Goal: Transaction & Acquisition: Purchase product/service

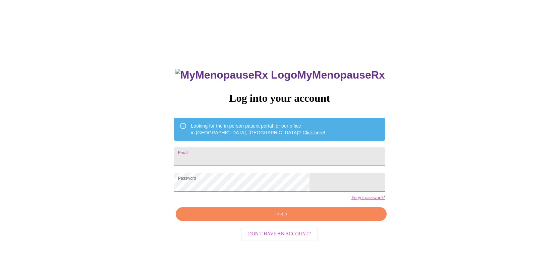
click at [270, 155] on input "Email" at bounding box center [279, 156] width 211 height 19
type input "[EMAIL_ADDRESS][DOMAIN_NAME]"
click at [276, 218] on span "Login" at bounding box center [281, 214] width 195 height 8
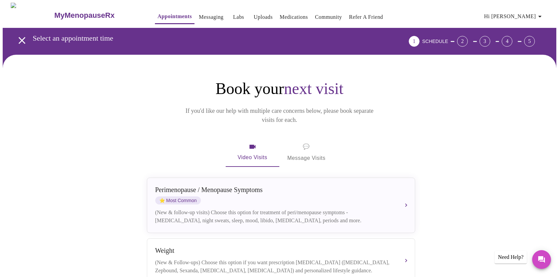
scroll to position [39, 0]
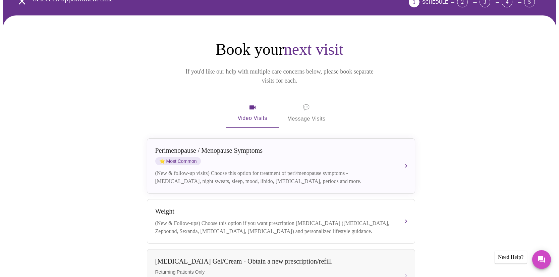
click at [307, 103] on span "💬 Message Visits" at bounding box center [307, 113] width 38 height 21
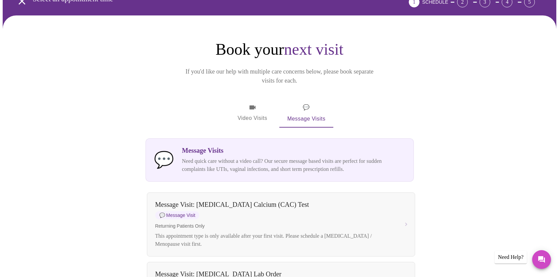
click at [250, 103] on span "Video Visits" at bounding box center [253, 112] width 38 height 19
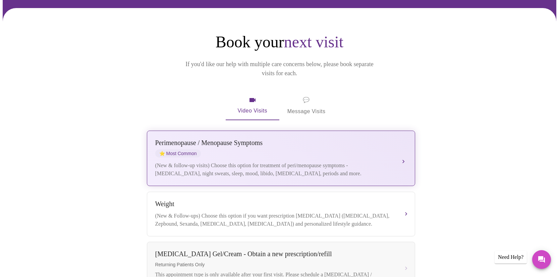
scroll to position [51, 0]
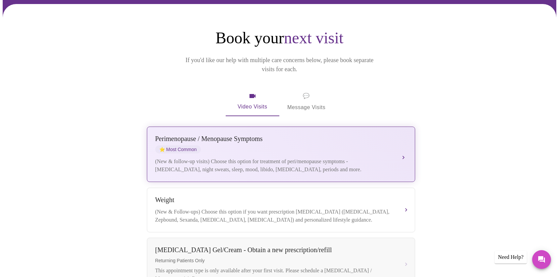
click at [280, 157] on div "(New & follow-up visits) Choose this option for treatment of peri/menopause sym…" at bounding box center [274, 165] width 238 height 16
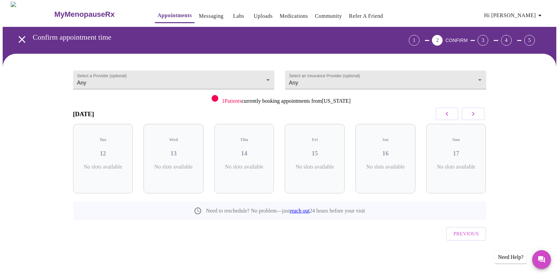
scroll to position [0, 0]
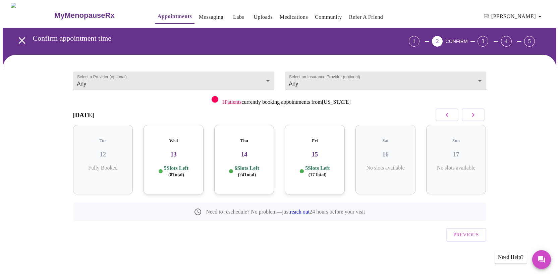
click at [246, 76] on body "MyMenopauseRx Appointments Messaging Labs Uploads Medications Community Refer a…" at bounding box center [280, 139] width 554 height 272
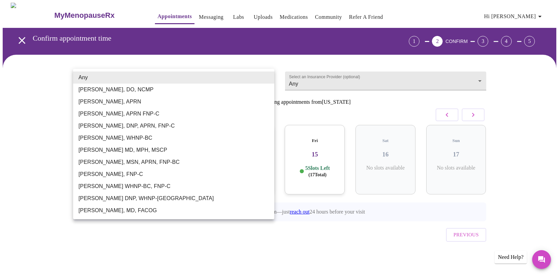
click at [134, 151] on li "[PERSON_NAME] MD, MPH, MSCP" at bounding box center [173, 150] width 201 height 12
type input "[PERSON_NAME] MD, MPH, MSCP"
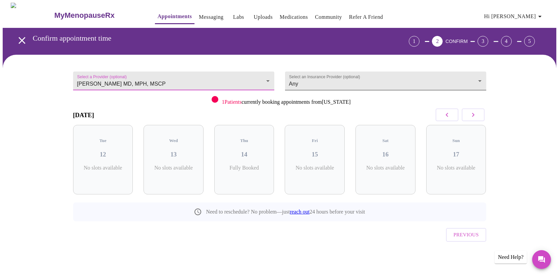
click at [431, 81] on body "MyMenopauseRx Appointments Messaging Labs Uploads Medications Community Refer a…" at bounding box center [280, 139] width 554 height 272
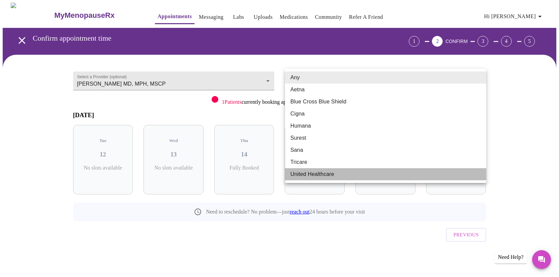
click at [324, 176] on li "United Healthcare" at bounding box center [385, 174] width 201 height 12
type input "United Healthcare"
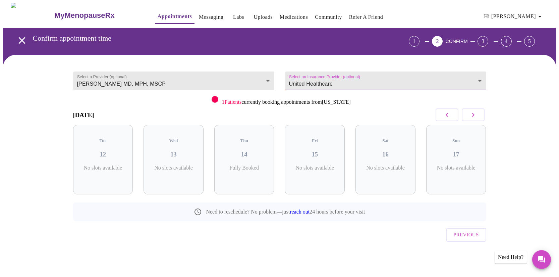
click at [473, 114] on icon "button" at bounding box center [473, 115] width 2 height 4
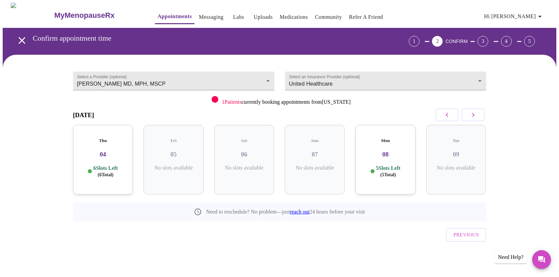
click at [471, 115] on icon "button" at bounding box center [473, 115] width 8 height 8
click at [447, 114] on icon "button" at bounding box center [447, 115] width 2 height 4
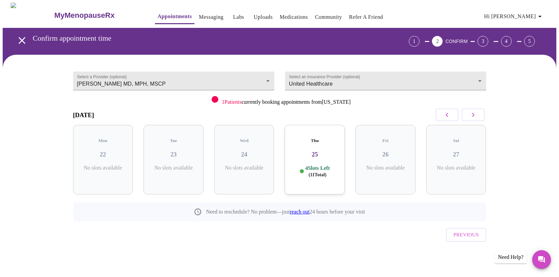
click at [472, 114] on icon "button" at bounding box center [473, 115] width 8 height 8
click at [334, 80] on body "MyMenopauseRx Appointments Messaging Labs Uploads Medications Community Refer a…" at bounding box center [280, 139] width 554 height 272
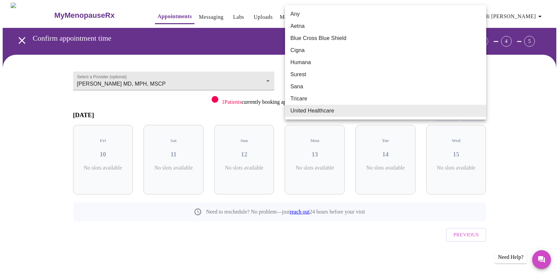
click at [504, 113] on div at bounding box center [279, 138] width 559 height 277
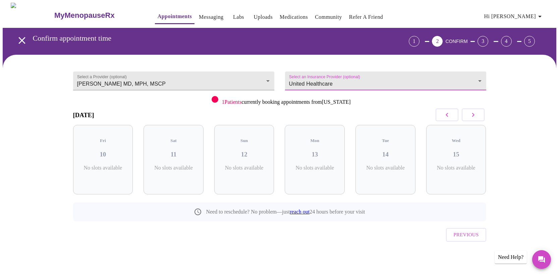
click at [474, 115] on icon "button" at bounding box center [473, 115] width 8 height 8
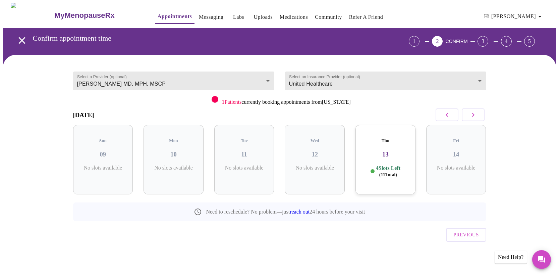
click at [474, 115] on icon "button" at bounding box center [473, 115] width 8 height 8
click at [471, 116] on icon "button" at bounding box center [473, 115] width 8 height 8
click at [449, 116] on icon "button" at bounding box center [447, 115] width 8 height 8
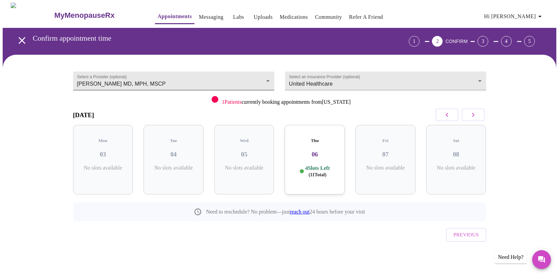
click at [234, 83] on body "MyMenopauseRx Appointments Messaging Labs Uploads Medications Community Refer a…" at bounding box center [280, 139] width 554 height 272
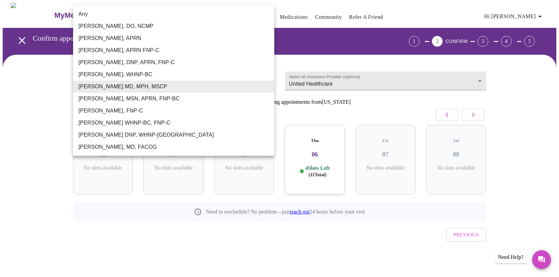
click at [109, 149] on li "Dr. Heather Krantz, MD, FACOG" at bounding box center [173, 147] width 201 height 12
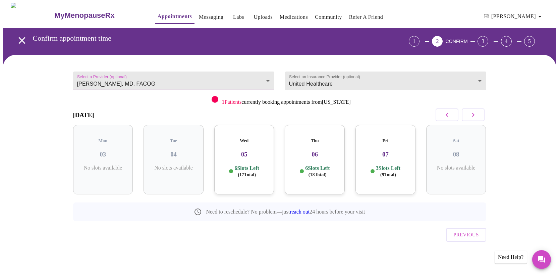
click at [449, 111] on icon "button" at bounding box center [447, 115] width 8 height 8
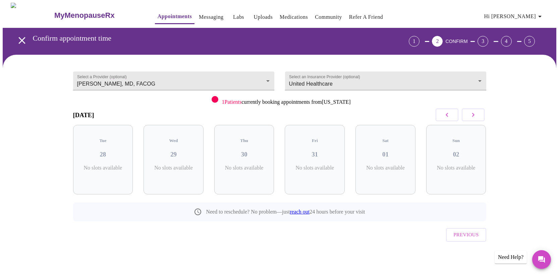
click at [449, 111] on icon "button" at bounding box center [447, 115] width 8 height 8
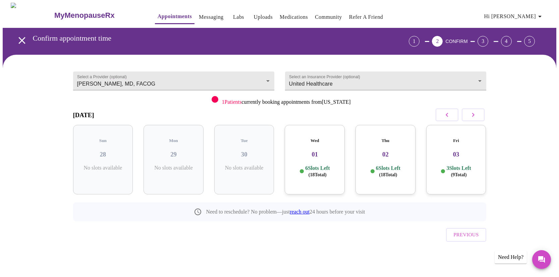
click at [449, 111] on icon "button" at bounding box center [447, 115] width 8 height 8
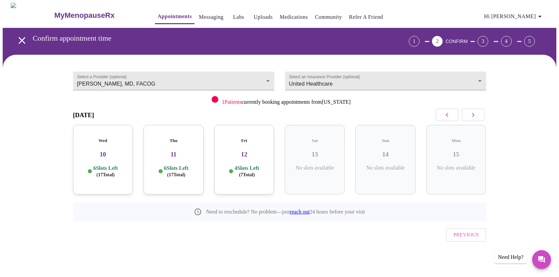
click at [449, 111] on icon "button" at bounding box center [447, 115] width 8 height 8
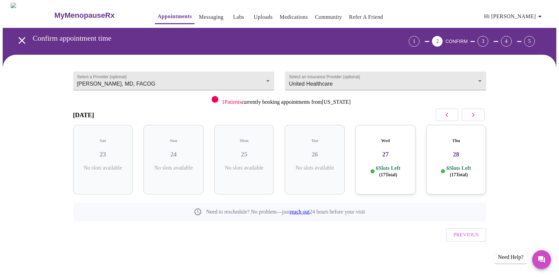
click at [449, 111] on icon "button" at bounding box center [447, 115] width 8 height 8
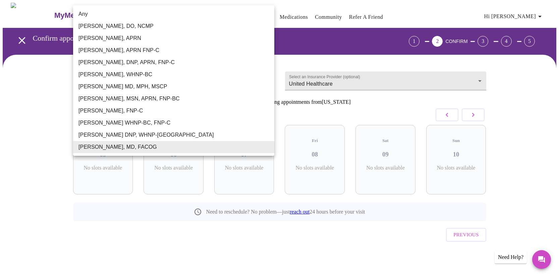
click at [159, 80] on body "MyMenopauseRx Appointments Messaging Labs Uploads Medications Community Refer a…" at bounding box center [280, 139] width 554 height 272
click at [370, 103] on div at bounding box center [279, 138] width 559 height 277
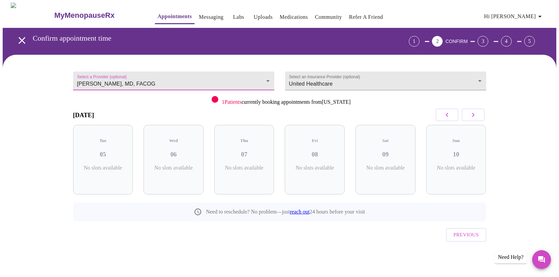
click at [475, 115] on icon "button" at bounding box center [473, 115] width 8 height 8
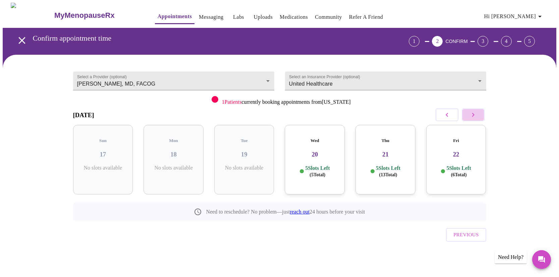
click at [475, 115] on icon "button" at bounding box center [473, 115] width 8 height 8
click at [215, 86] on body "MyMenopauseRx Appointments Messaging Labs Uploads Medications Community Refer a…" at bounding box center [280, 139] width 554 height 272
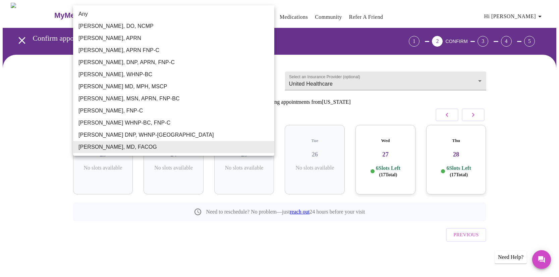
click at [129, 85] on li "Vadim Gelman MD, MPH, MSCP" at bounding box center [173, 87] width 201 height 12
type input "Vadim Gelman MD, MPH, MSCP"
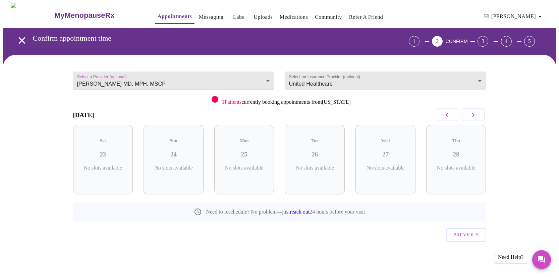
click at [445, 114] on icon "button" at bounding box center [447, 115] width 8 height 8
click at [480, 112] on button "button" at bounding box center [473, 114] width 23 height 13
click at [480, 113] on button "button" at bounding box center [473, 114] width 23 height 13
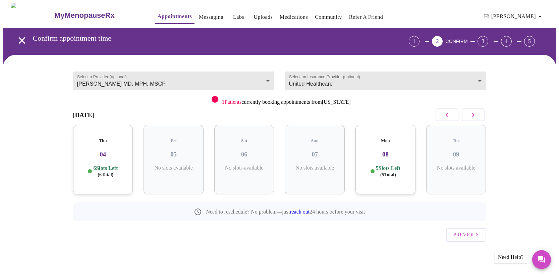
click at [383, 157] on div "Mon 08 5 Slots Left ( 5 Total)" at bounding box center [386, 159] width 60 height 69
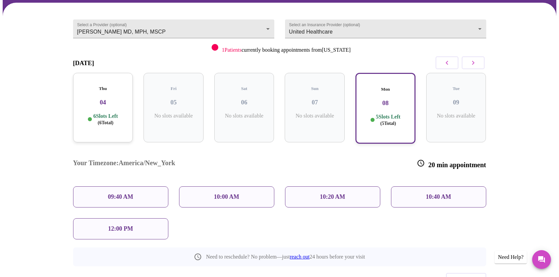
scroll to position [53, 0]
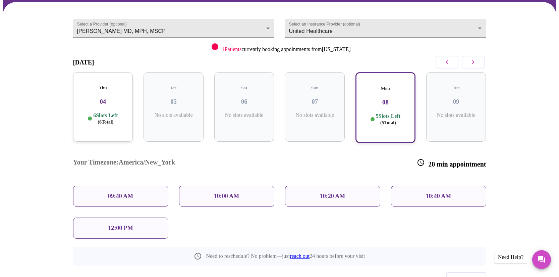
click at [125, 217] on div "12:00 PM" at bounding box center [120, 227] width 95 height 21
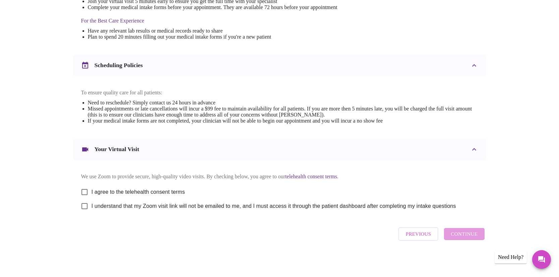
scroll to position [209, 0]
click at [86, 188] on input "I agree to the telehealth consent terms" at bounding box center [85, 192] width 14 height 14
checkbox input "true"
click at [84, 204] on input "I understand that my Zoom visit link will not be emailed to me, and I must acce…" at bounding box center [85, 206] width 14 height 14
checkbox input "true"
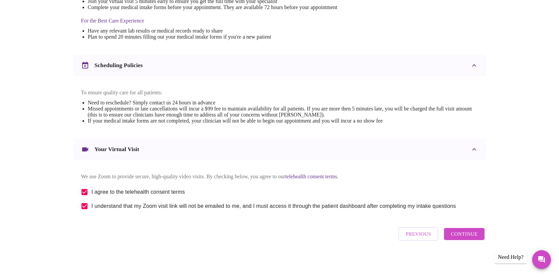
click at [458, 235] on span "Continue" at bounding box center [464, 234] width 27 height 9
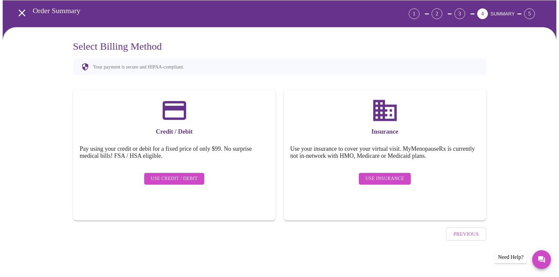
scroll to position [9, 0]
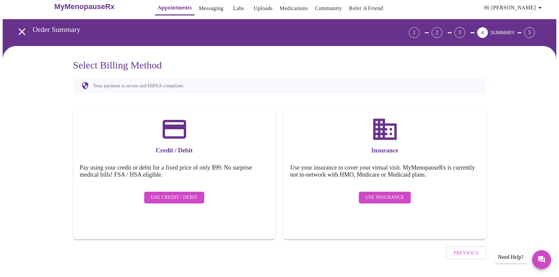
click at [385, 193] on span "Use Insurance" at bounding box center [385, 197] width 39 height 8
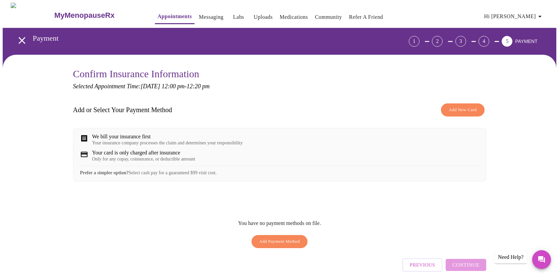
scroll to position [33, 0]
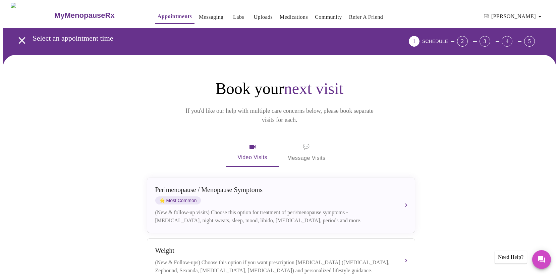
click at [233, 15] on link "Labs" at bounding box center [238, 16] width 11 height 9
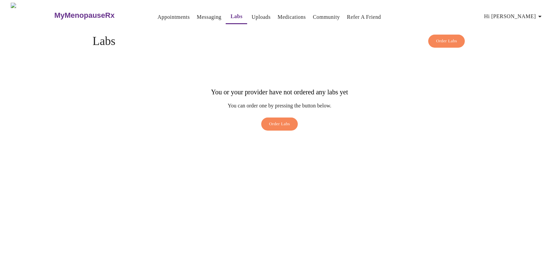
click at [275, 120] on span "Order Labs" at bounding box center [279, 124] width 21 height 8
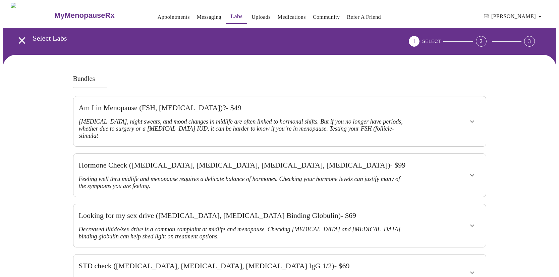
click at [288, 118] on h3 "Hot flashes, night sweats, and mood changes in midlife are often linked to horm…" at bounding box center [243, 128] width 329 height 21
click at [470, 117] on icon "show more" at bounding box center [472, 121] width 8 height 8
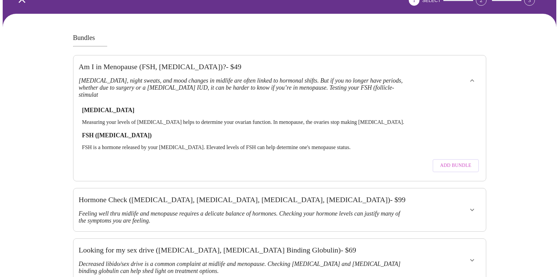
scroll to position [29, 0]
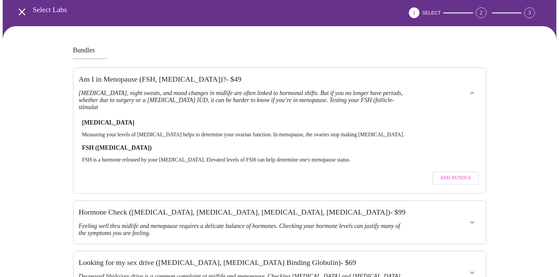
click at [446, 174] on span "Add Bundle" at bounding box center [455, 178] width 31 height 8
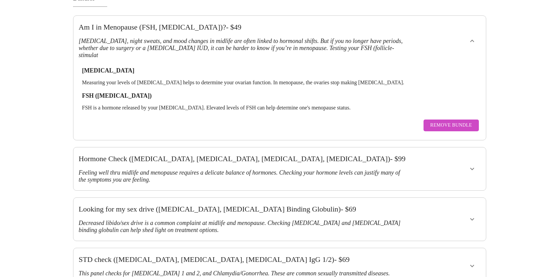
scroll to position [61, 0]
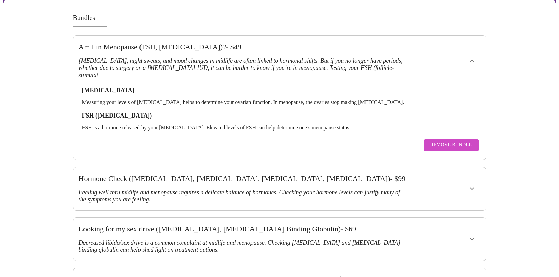
click at [469, 141] on span "Remove Bundle" at bounding box center [452, 145] width 42 height 8
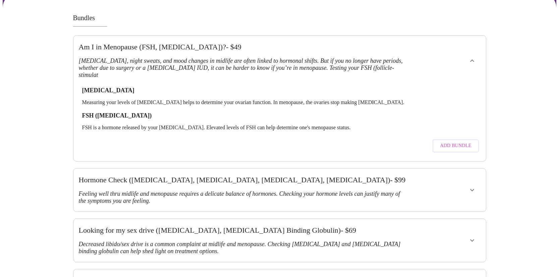
click at [362, 190] on h3 "Feeling well thru midlife and menopause requires a delicate balance of hormones…" at bounding box center [243, 197] width 329 height 14
click at [472, 186] on icon "show more" at bounding box center [472, 190] width 8 height 8
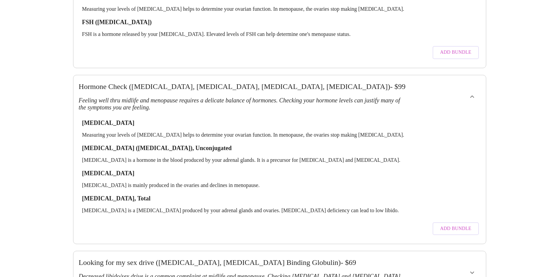
scroll to position [180, 0]
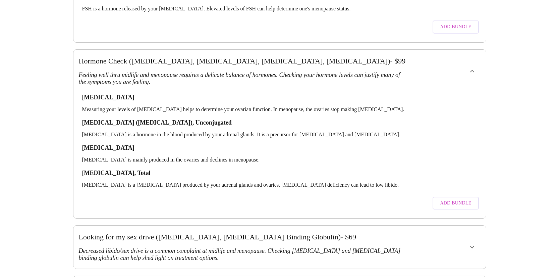
click at [460, 199] on span "Add Bundle" at bounding box center [455, 203] width 31 height 8
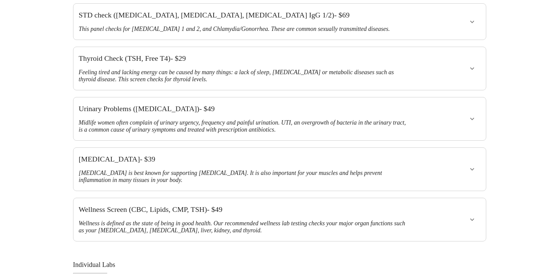
scroll to position [451, 0]
click at [473, 165] on icon "show more" at bounding box center [472, 169] width 8 height 8
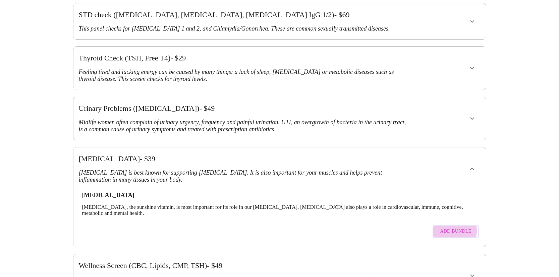
click at [452, 227] on span "Add Bundle" at bounding box center [455, 231] width 31 height 8
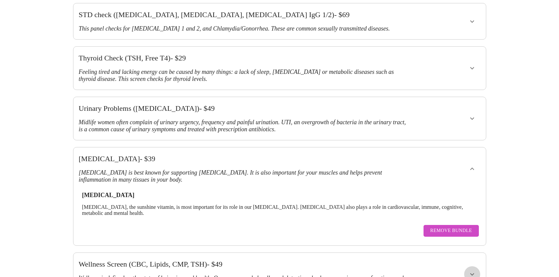
click at [473, 270] on icon "show more" at bounding box center [472, 274] width 8 height 8
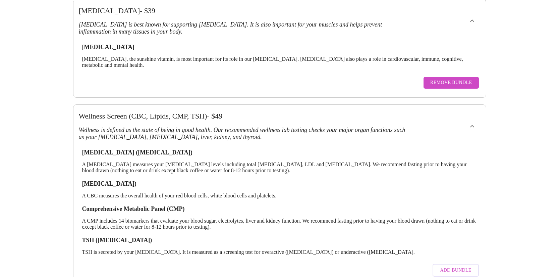
scroll to position [600, 0]
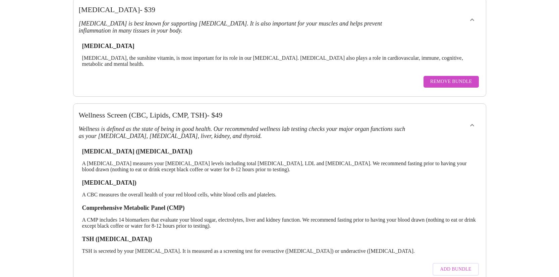
click at [462, 265] on span "Add Bundle" at bounding box center [455, 269] width 31 height 8
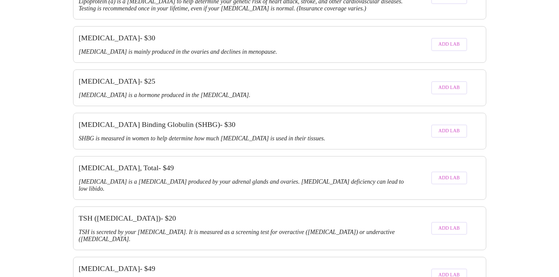
scroll to position [1652, 0]
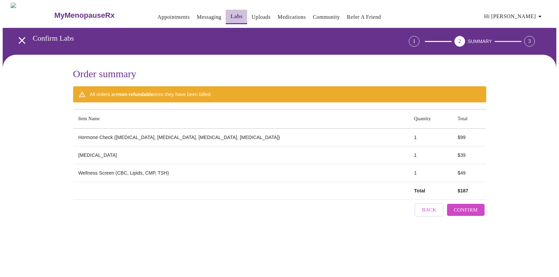
click at [226, 19] on button "Labs" at bounding box center [236, 17] width 21 height 14
click at [226, 10] on button "Labs" at bounding box center [236, 17] width 21 height 14
click at [231, 12] on link "Labs" at bounding box center [237, 16] width 12 height 9
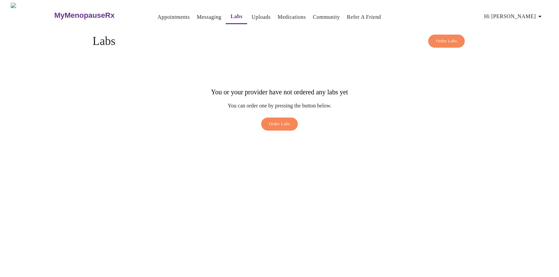
click at [281, 120] on span "Order Labs" at bounding box center [279, 124] width 21 height 8
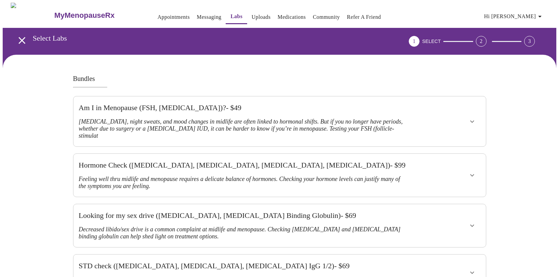
click at [58, 16] on h3 "MyMenopauseRx" at bounding box center [84, 15] width 60 height 9
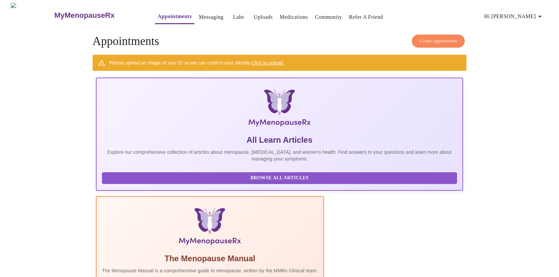
click at [233, 13] on link "Labs" at bounding box center [238, 16] width 11 height 9
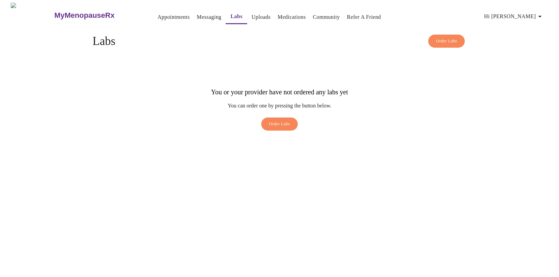
click at [289, 18] on link "Medications" at bounding box center [292, 16] width 28 height 9
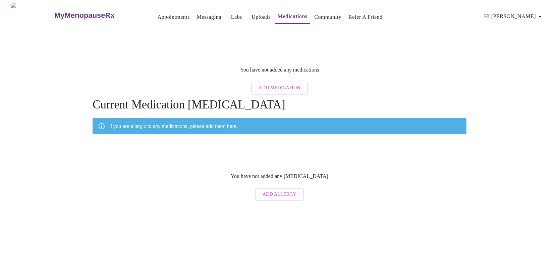
click at [318, 16] on link "Community" at bounding box center [327, 16] width 27 height 9
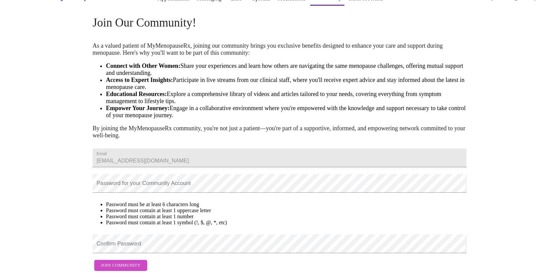
scroll to position [66, 0]
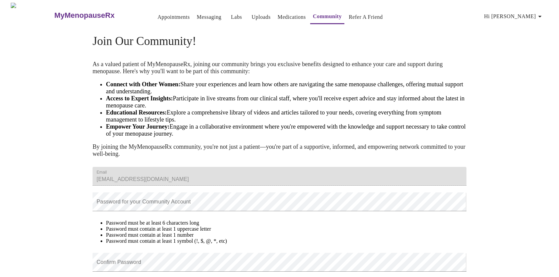
click at [231, 14] on link "Labs" at bounding box center [236, 16] width 11 height 9
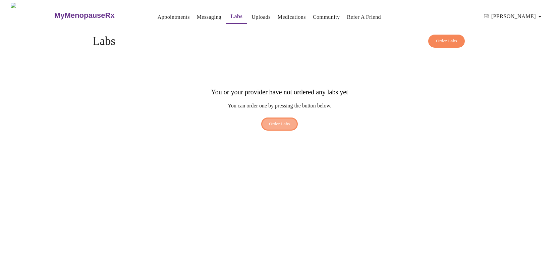
click at [283, 117] on button "Order Labs" at bounding box center [279, 123] width 37 height 13
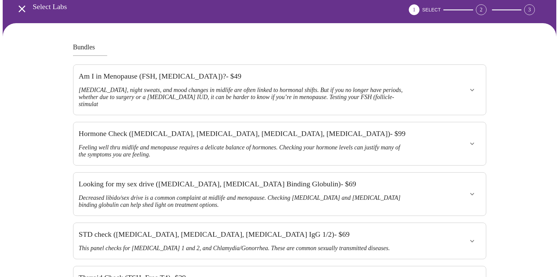
scroll to position [32, 0]
click at [362, 144] on h3 "Feeling well thru midlife and menopause requires a delicate balance of hormones…" at bounding box center [243, 151] width 329 height 14
click at [473, 143] on icon "show more" at bounding box center [472, 144] width 4 height 2
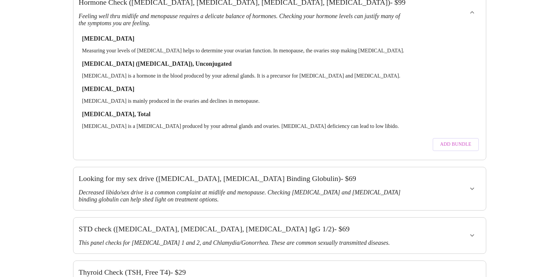
scroll to position [220, 0]
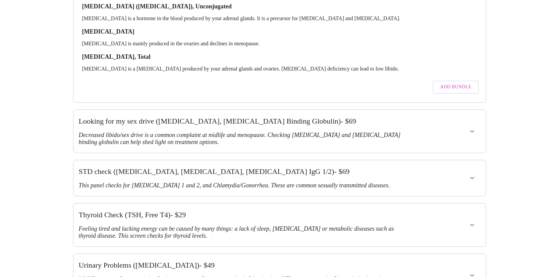
click at [475, 127] on icon "show more" at bounding box center [472, 131] width 8 height 8
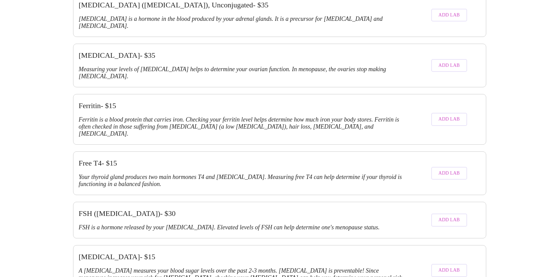
scroll to position [942, 0]
click at [453, 216] on span "Add Lab" at bounding box center [449, 220] width 21 height 8
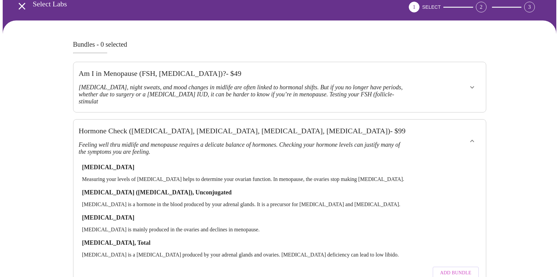
scroll to position [35, 0]
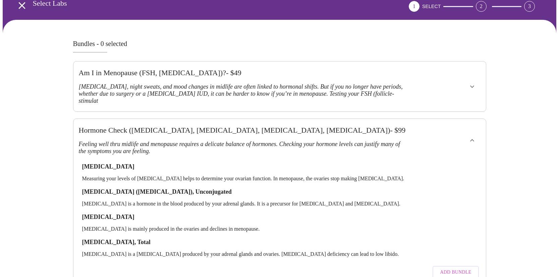
click at [474, 136] on icon "show more" at bounding box center [472, 140] width 8 height 8
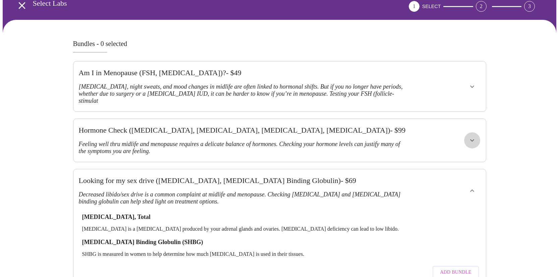
click at [469, 136] on icon "show more" at bounding box center [472, 140] width 8 height 8
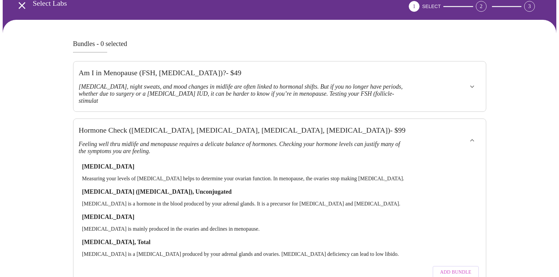
click at [458, 268] on span "Add Bundle" at bounding box center [455, 272] width 31 height 8
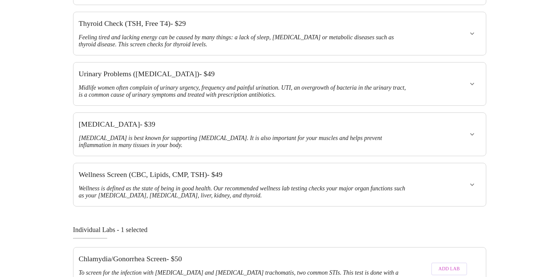
scroll to position [486, 0]
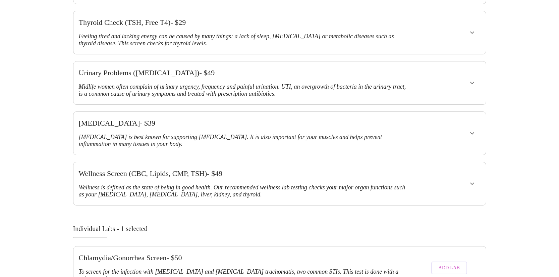
click at [472, 129] on icon "show more" at bounding box center [472, 133] width 8 height 8
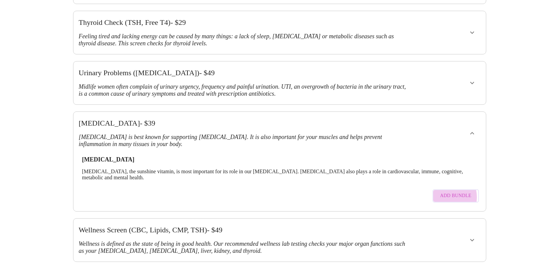
click at [447, 192] on span "Add Bundle" at bounding box center [455, 196] width 31 height 8
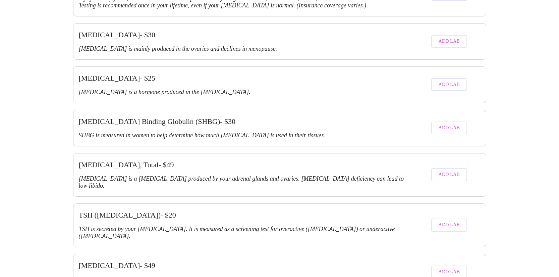
scroll to position [1518, 0]
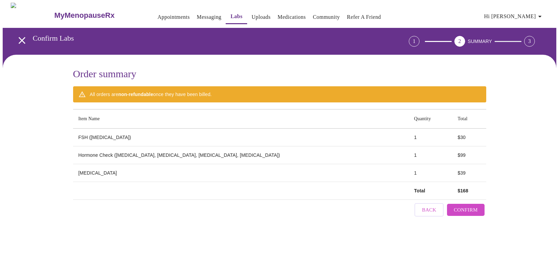
scroll to position [0, 0]
click at [428, 205] on span "Back" at bounding box center [429, 209] width 14 height 9
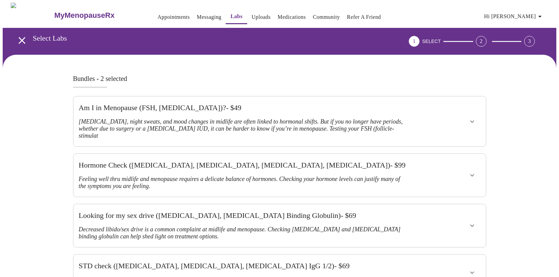
click at [368, 119] on h3 "[MEDICAL_DATA], night sweats, and mood changes in midlife are often linked to h…" at bounding box center [243, 128] width 329 height 21
click at [470, 117] on icon "show more" at bounding box center [472, 121] width 8 height 8
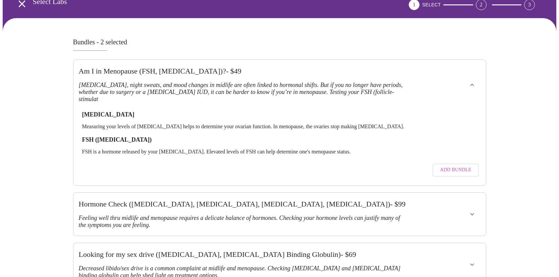
scroll to position [38, 0]
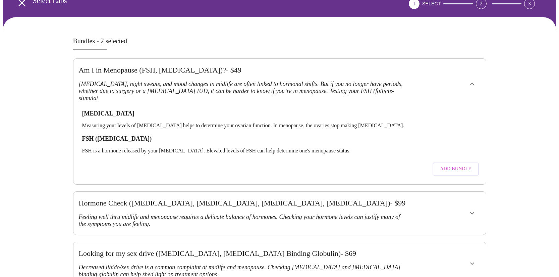
click at [464, 165] on span "Add Bundle" at bounding box center [455, 169] width 31 height 8
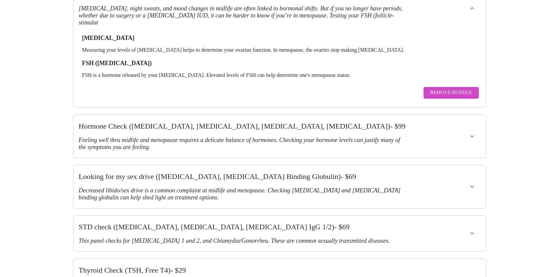
scroll to position [114, 0]
click at [448, 167] on div at bounding box center [449, 186] width 68 height 38
click at [467, 178] on button "show more" at bounding box center [472, 186] width 16 height 16
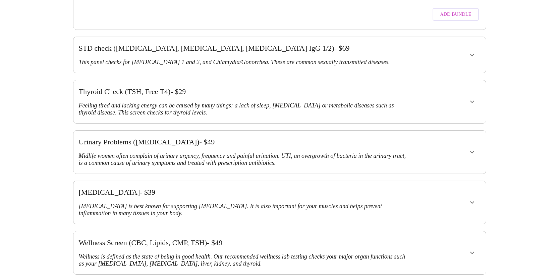
scroll to position [372, 0]
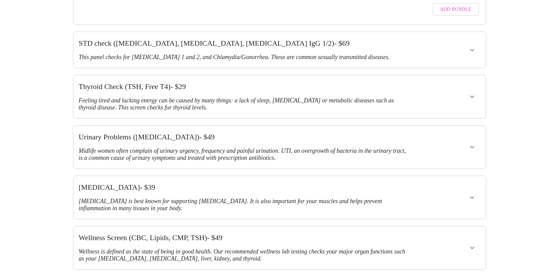
click at [465, 229] on div at bounding box center [449, 248] width 68 height 38
click at [468, 240] on button "show more" at bounding box center [472, 248] width 16 height 16
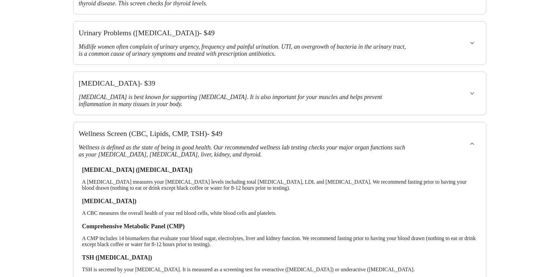
scroll to position [476, 0]
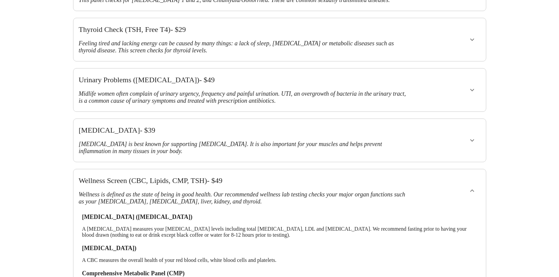
scroll to position [423, 0]
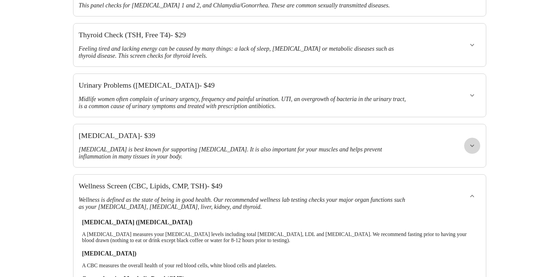
click at [473, 145] on icon "show more" at bounding box center [472, 146] width 4 height 2
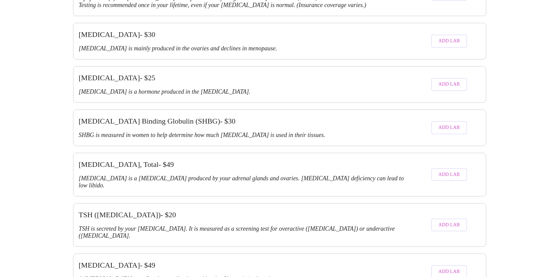
scroll to position [1605, 0]
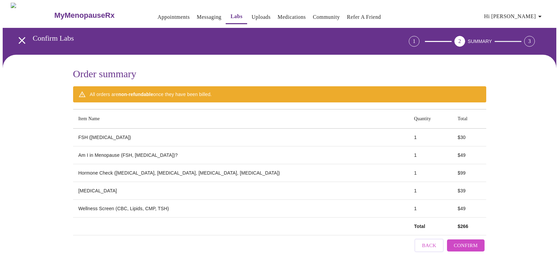
scroll to position [0, 0]
click at [421, 241] on button "Back" at bounding box center [429, 245] width 29 height 13
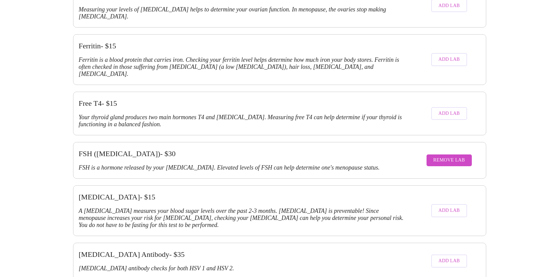
scroll to position [801, 0]
click at [443, 155] on span "Remove Lab" at bounding box center [450, 159] width 32 height 8
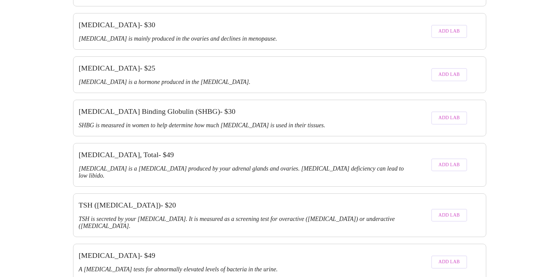
scroll to position [1274, 0]
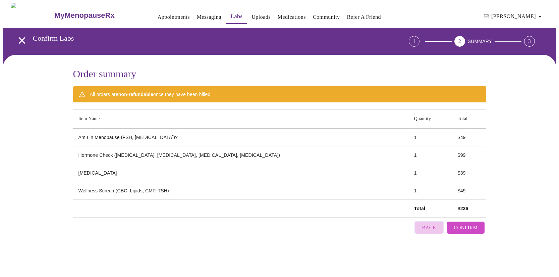
click at [426, 226] on span "Back" at bounding box center [429, 227] width 14 height 9
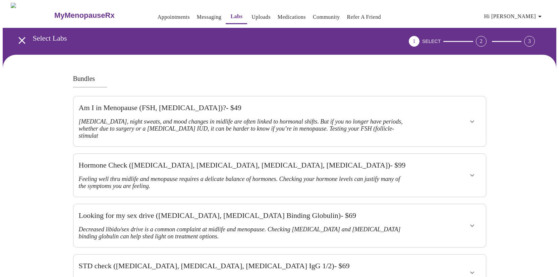
click at [365, 161] on div "Hormone Check ([MEDICAL_DATA], [MEDICAL_DATA], [MEDICAL_DATA], [MEDICAL_DATA]) …" at bounding box center [243, 175] width 329 height 29
click at [463, 157] on div at bounding box center [449, 175] width 68 height 38
click at [472, 171] on icon "show more" at bounding box center [472, 175] width 8 height 8
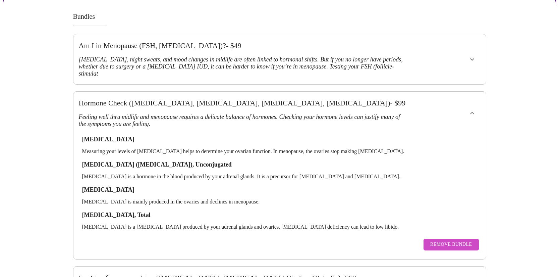
scroll to position [76, 0]
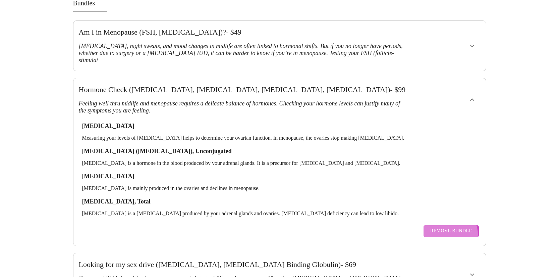
click at [451, 227] on span "Remove Bundle" at bounding box center [452, 231] width 42 height 8
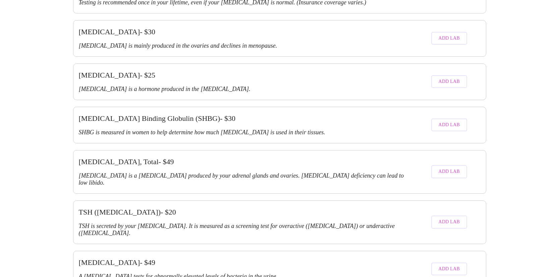
scroll to position [1393, 0]
